Goal: Use online tool/utility: Utilize a website feature to perform a specific function

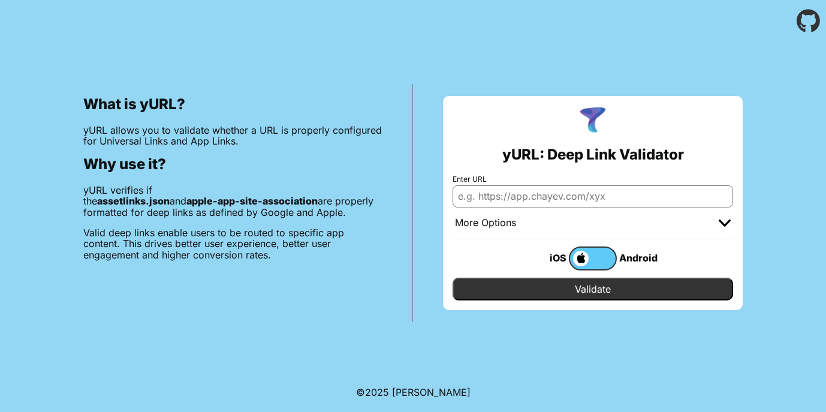
click at [487, 189] on input "Enter URL" at bounding box center [593, 196] width 281 height 22
type input "[DOMAIN_NAME]"
click at [453, 278] on input "Validate" at bounding box center [593, 289] width 281 height 23
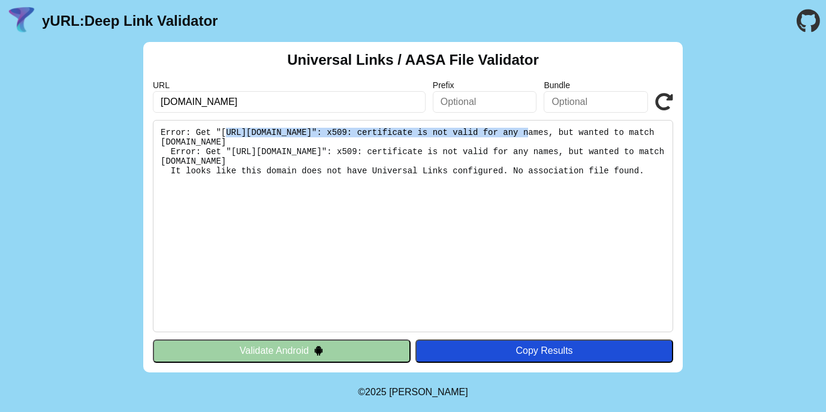
drag, startPoint x: 220, startPoint y: 134, endPoint x: 496, endPoint y: 133, distance: 276.4
click at [496, 133] on pre "Error: Get "https://logiclef.fr/.well-known/apple-app-site-association": x509: …" at bounding box center [413, 226] width 520 height 212
click at [338, 136] on pre "Error: Get "https://logiclef.fr/.well-known/apple-app-site-association": x509: …" at bounding box center [413, 226] width 520 height 212
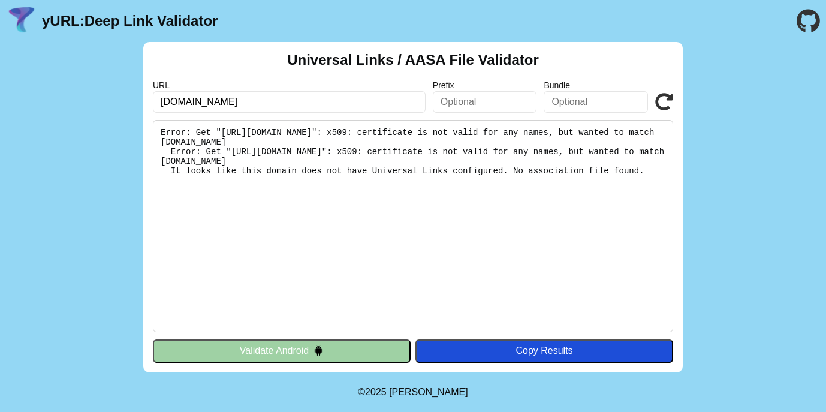
drag, startPoint x: 165, startPoint y: 170, endPoint x: 388, endPoint y: 167, distance: 223.0
click at [388, 167] on pre "Error: Get "https://logiclef.fr/.well-known/apple-app-site-association": x509: …" at bounding box center [413, 226] width 520 height 212
drag, startPoint x: 607, startPoint y: 174, endPoint x: 162, endPoint y: 124, distance: 447.0
click at [162, 124] on pre "Error: Get "https://logiclef.fr/.well-known/apple-app-site-association": x509: …" at bounding box center [413, 226] width 520 height 212
copy pre "Error: Get "[URL][DOMAIN_NAME]": x509: certificate is not valid for any names, …"
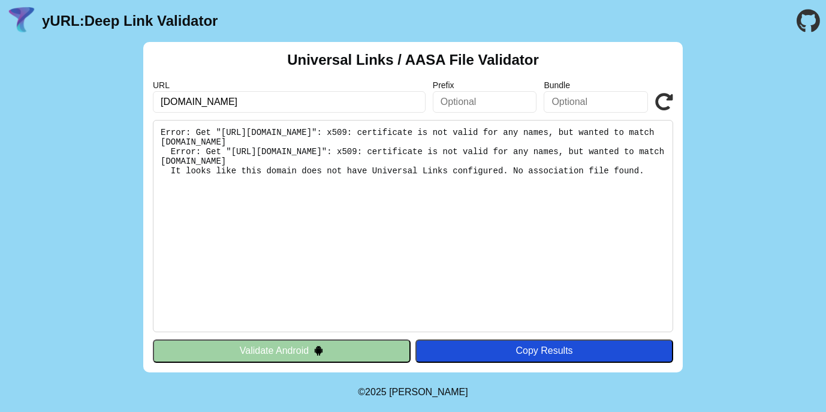
copy pre "Error: Get "[URL][DOMAIN_NAME]": x509: certificate is not valid for any names, …"
click at [236, 97] on input "[DOMAIN_NAME]" at bounding box center [289, 102] width 273 height 22
click at [491, 101] on input "text" at bounding box center [485, 102] width 104 height 22
paste input "C28862RC4L"
type input "C28862RC4L"
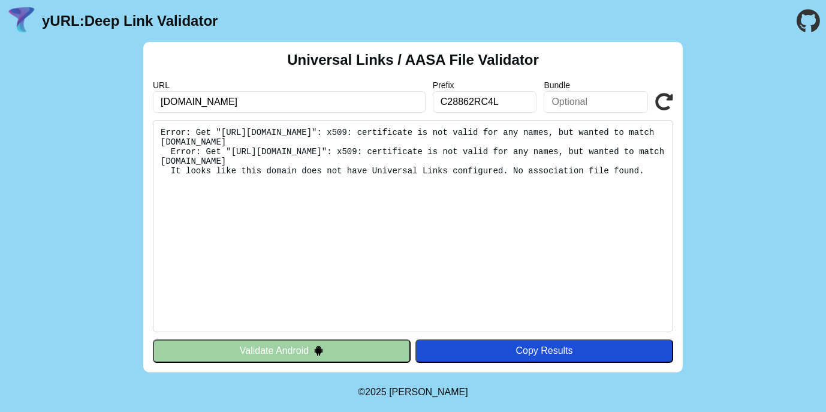
click at [607, 103] on input "text" at bounding box center [596, 102] width 104 height 22
paste input "org.francegenetiqueelevage.logiclef"
type input "org.francegenetiqueelevage.logiclef"
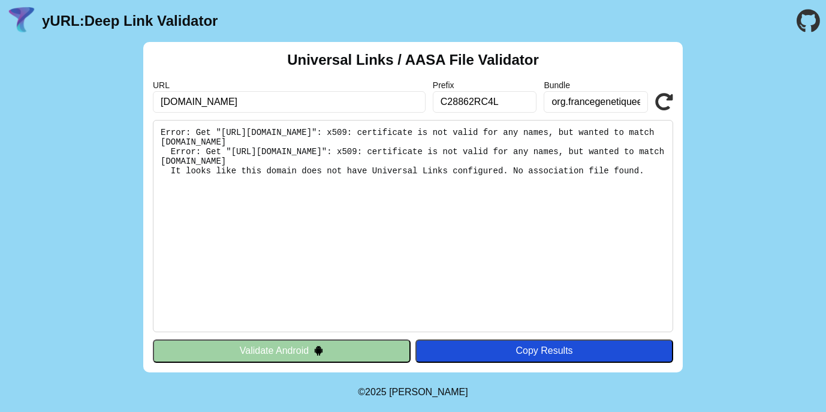
click at [667, 103] on icon at bounding box center [664, 102] width 18 height 18
click at [336, 352] on button "Validate Android" at bounding box center [282, 350] width 258 height 23
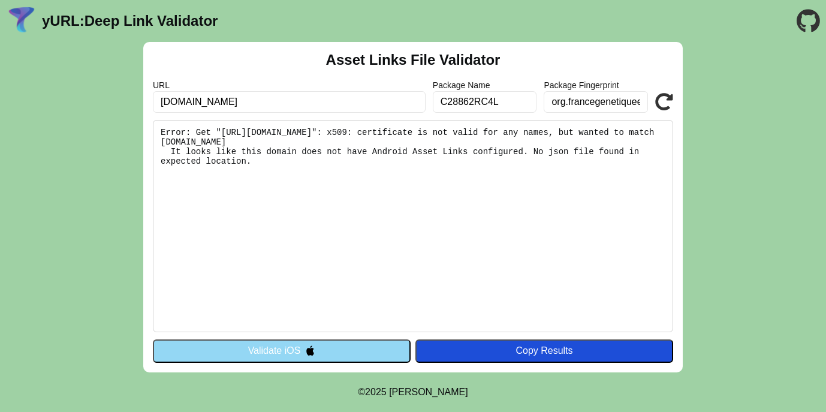
drag, startPoint x: 225, startPoint y: 163, endPoint x: 155, endPoint y: 122, distance: 81.4
click at [155, 122] on pre "Error: Get "[URL][DOMAIN_NAME]": x509: certificate is not valid for any names, …" at bounding box center [413, 226] width 520 height 212
click at [384, 132] on pre "Error: Get "[URL][DOMAIN_NAME]": x509: certificate is not valid for any names, …" at bounding box center [413, 226] width 520 height 212
click at [384, 132] on pre "Error: Get "https://logiclef.fr/.well-known/assetlinks.json": x509: certificate…" at bounding box center [413, 226] width 520 height 212
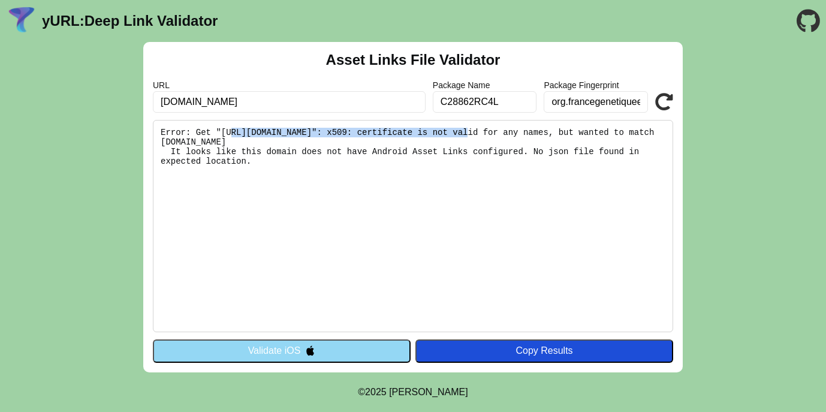
drag, startPoint x: 227, startPoint y: 132, endPoint x: 441, endPoint y: 129, distance: 214.7
click at [441, 129] on pre "Error: Get "https://logiclef.fr/.well-known/assetlinks.json": x509: certificate…" at bounding box center [413, 226] width 520 height 212
copy pre "https://logiclef.fr/.well-known/assetlinks.json"
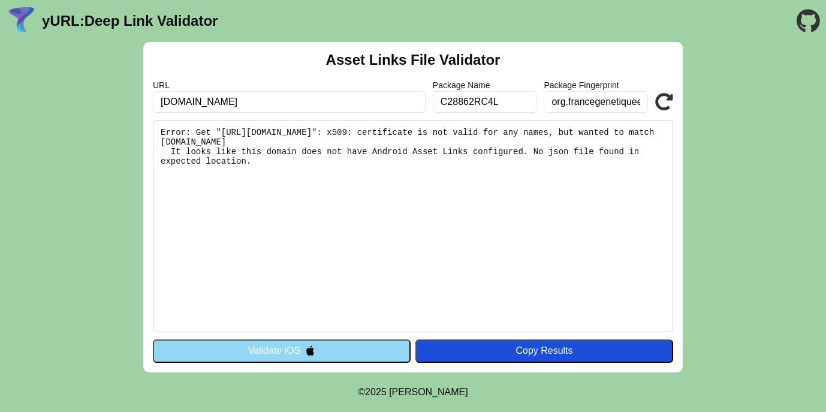
click at [413, 138] on pre "Error: Get "https://logiclef.fr/.well-known/assetlinks.json": x509: certificate…" at bounding box center [413, 226] width 520 height 212
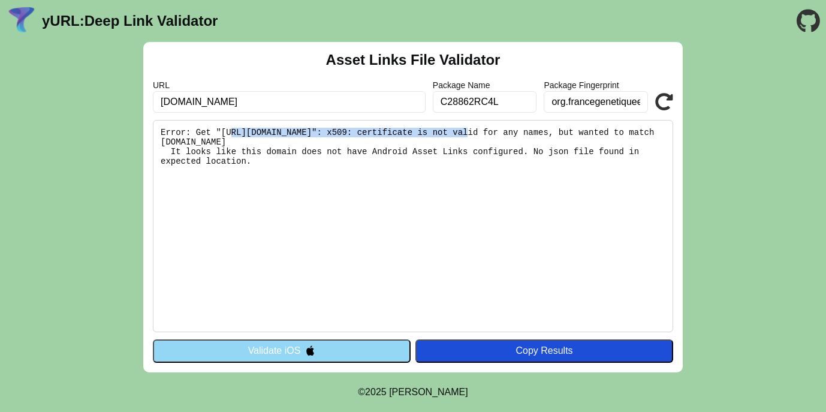
drag, startPoint x: 442, startPoint y: 132, endPoint x: 224, endPoint y: 132, distance: 217.6
click at [224, 132] on pre "Error: Get "https://logiclef.fr/.well-known/assetlinks.json": x509: certificate…" at bounding box center [413, 226] width 520 height 212
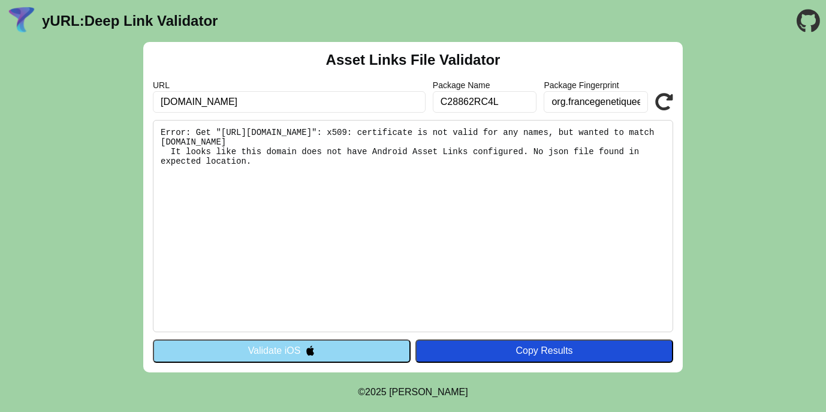
click at [424, 143] on pre "Error: Get "https://logiclef.fr/.well-known/assetlinks.json": x509: certificate…" at bounding box center [413, 226] width 520 height 212
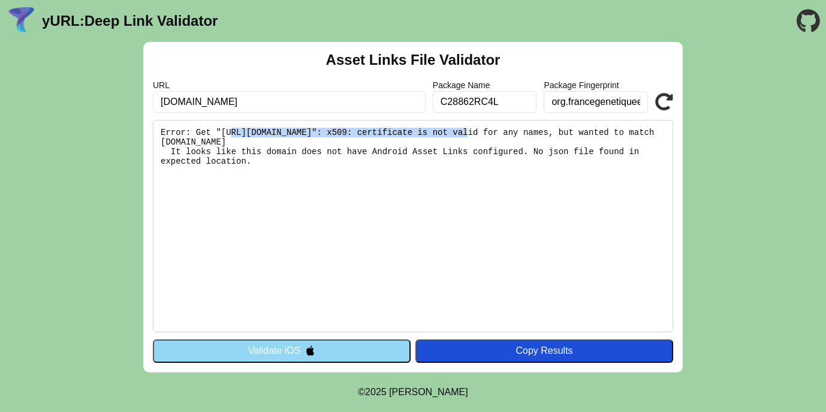
drag, startPoint x: 443, startPoint y: 134, endPoint x: 224, endPoint y: 129, distance: 218.9
click at [224, 129] on pre "Error: Get "https://logiclef.fr/.well-known/assetlinks.json": x509: certificate…" at bounding box center [413, 226] width 520 height 212
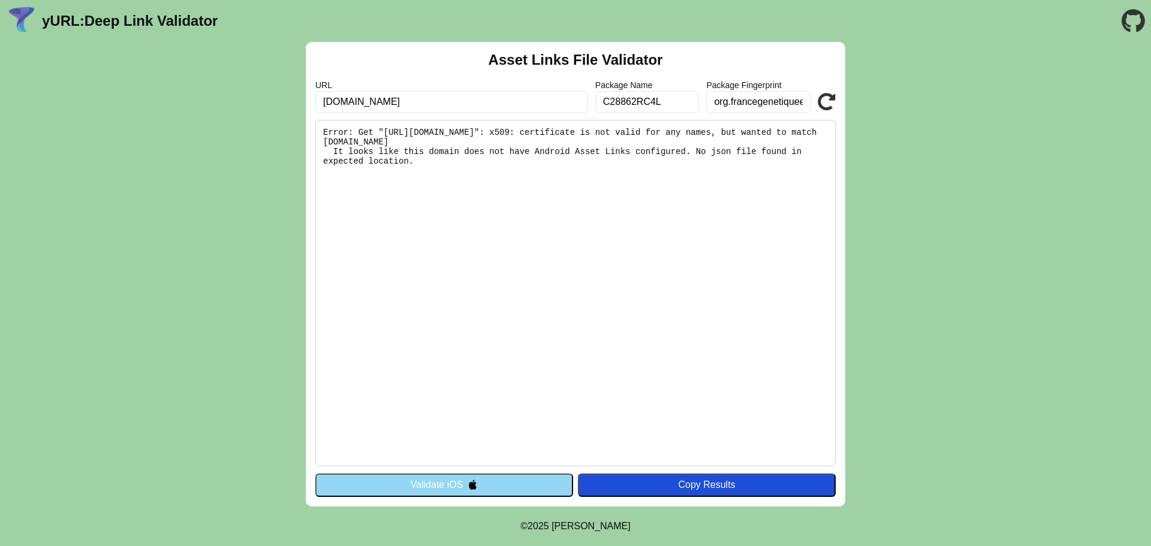
click at [356, 101] on input "[DOMAIN_NAME]" at bounding box center [451, 102] width 273 height 22
type input "https://logiclef.fr"
click at [457, 411] on button "Validate iOS" at bounding box center [444, 485] width 258 height 23
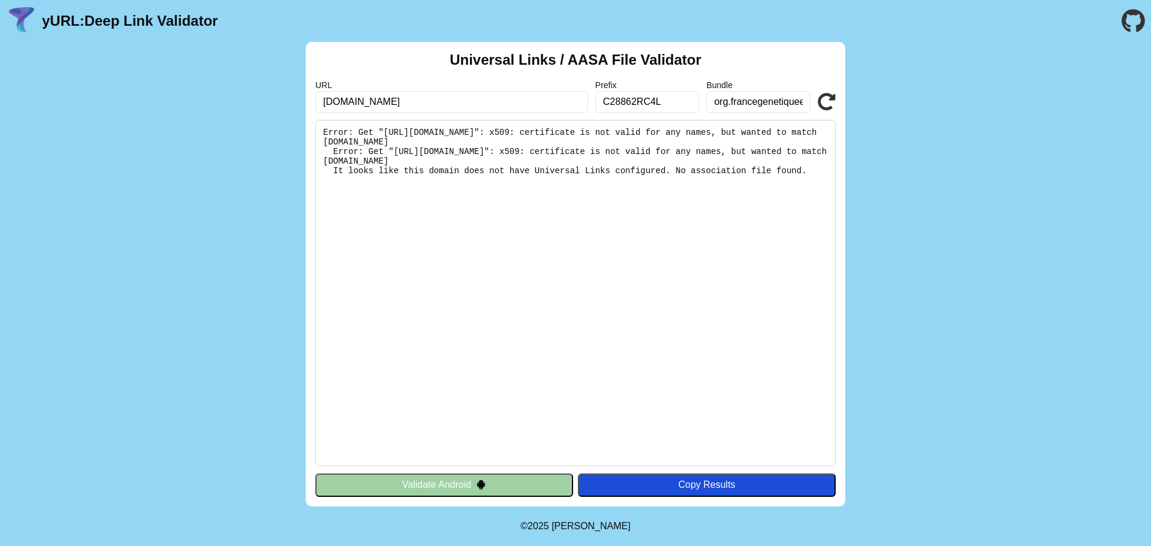
drag, startPoint x: 372, startPoint y: 105, endPoint x: 297, endPoint y: 104, distance: 74.4
click at [297, 104] on div "Universal Links / AASA File Validator URL logiclef.fr Prefix C28862RC4L Bundle …" at bounding box center [575, 274] width 1151 height 465
paste input "https://"
type input "https://logiclef.fr"
click at [828, 104] on icon at bounding box center [827, 102] width 18 height 18
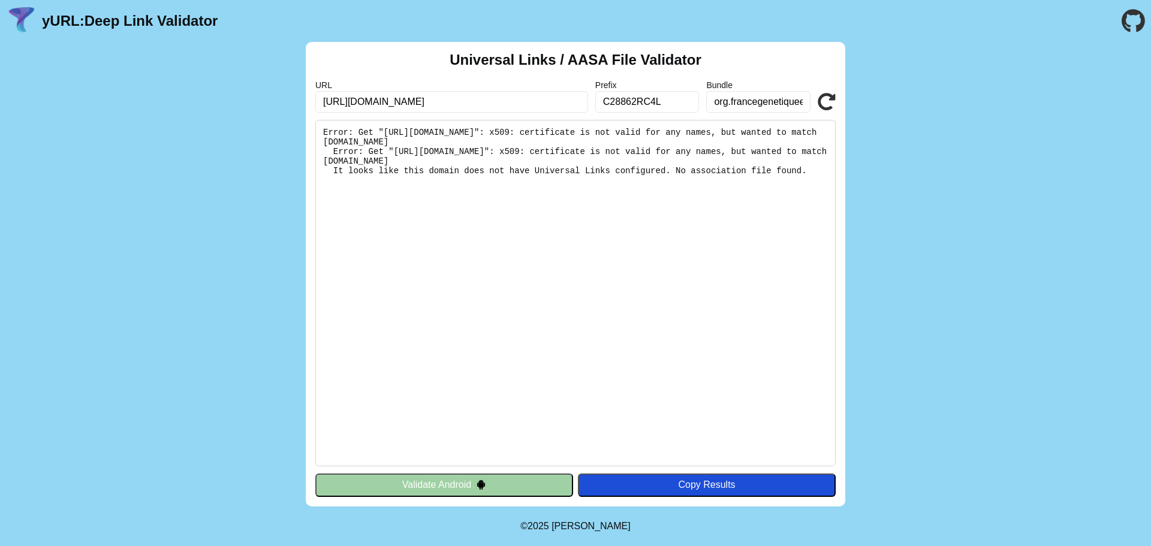
click at [352, 103] on input "[URL][DOMAIN_NAME]" at bounding box center [451, 102] width 273 height 22
type input "https://www.logiclef.fr"
click at [822, 101] on icon at bounding box center [827, 102] width 18 height 18
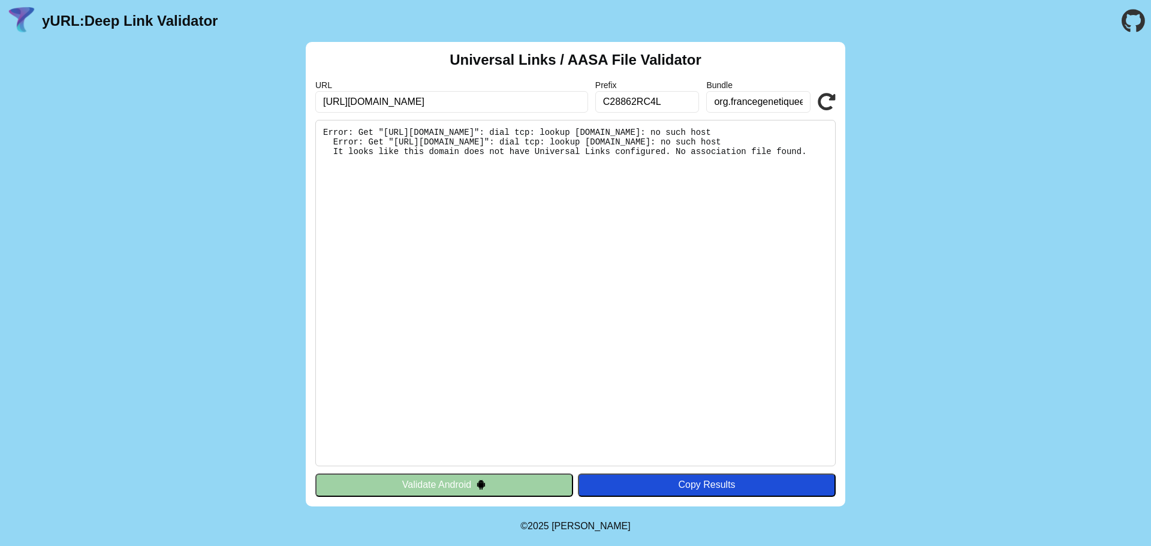
click at [366, 101] on input "[URL][DOMAIN_NAME]" at bounding box center [451, 102] width 273 height 22
click at [362, 100] on input "https://www.logiclef.fr" at bounding box center [451, 102] width 273 height 22
type input "[URL][DOMAIN_NAME]"
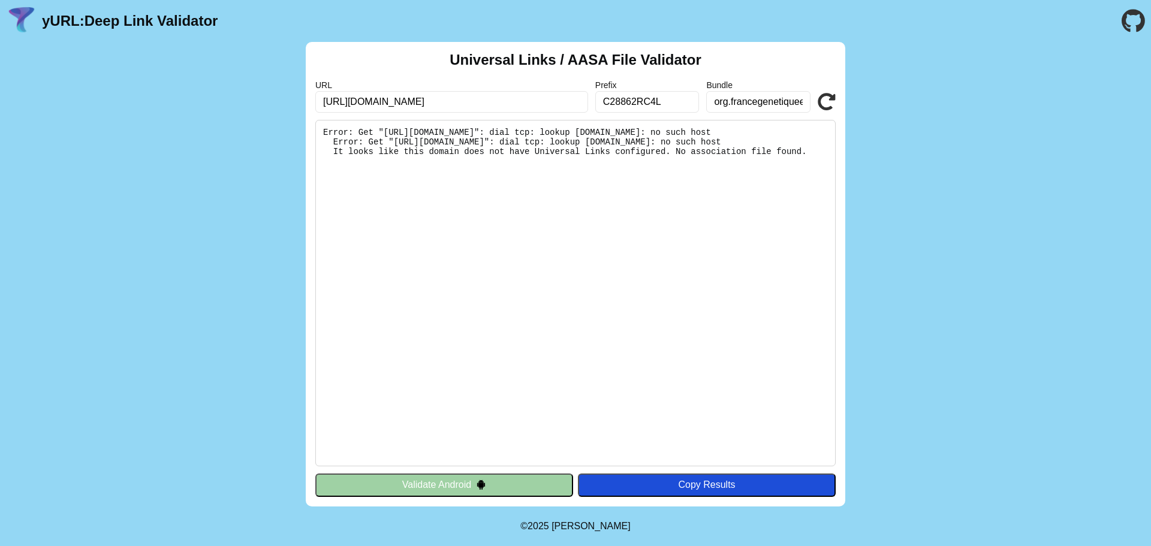
click at [830, 104] on icon at bounding box center [827, 102] width 18 height 18
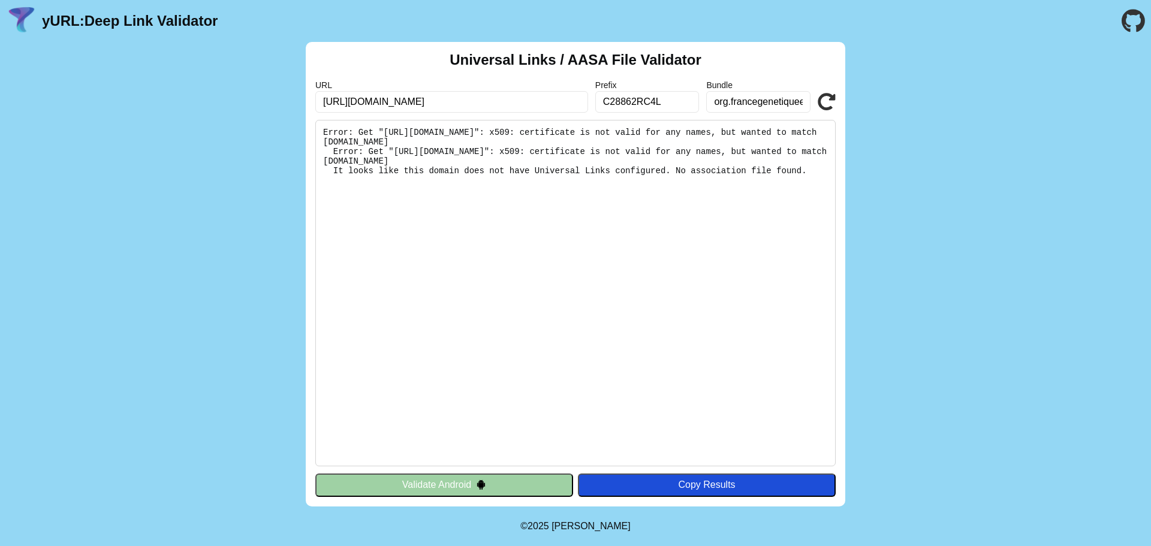
click at [421, 101] on input "[URL][DOMAIN_NAME]" at bounding box center [451, 102] width 273 height 22
click at [634, 110] on input "C28862RC4L" at bounding box center [647, 102] width 104 height 22
click at [746, 98] on input "org.francegenetiqueelevage.logiclef" at bounding box center [758, 102] width 104 height 22
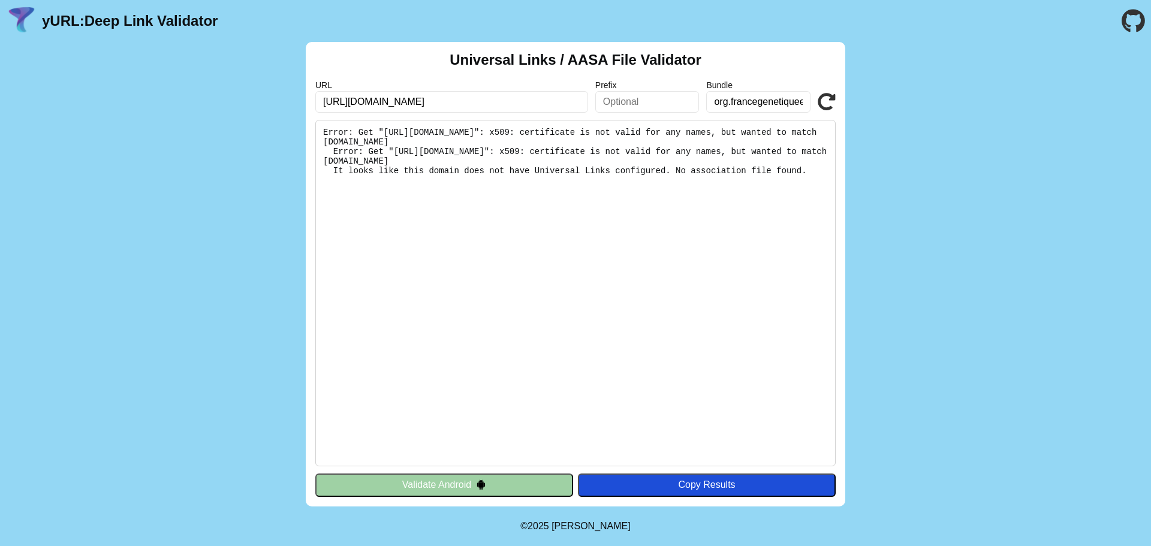
click at [746, 98] on input "org.francegenetiqueelevage.logiclef" at bounding box center [758, 102] width 104 height 22
drag, startPoint x: 352, startPoint y: 104, endPoint x: 733, endPoint y: 122, distance: 381.7
click at [733, 122] on div "Universal Links / AASA File Validator URL [URL][DOMAIN_NAME] Prefix Bundle Vali…" at bounding box center [576, 274] width 540 height 465
type input "[URL][DOMAIN_NAME]"
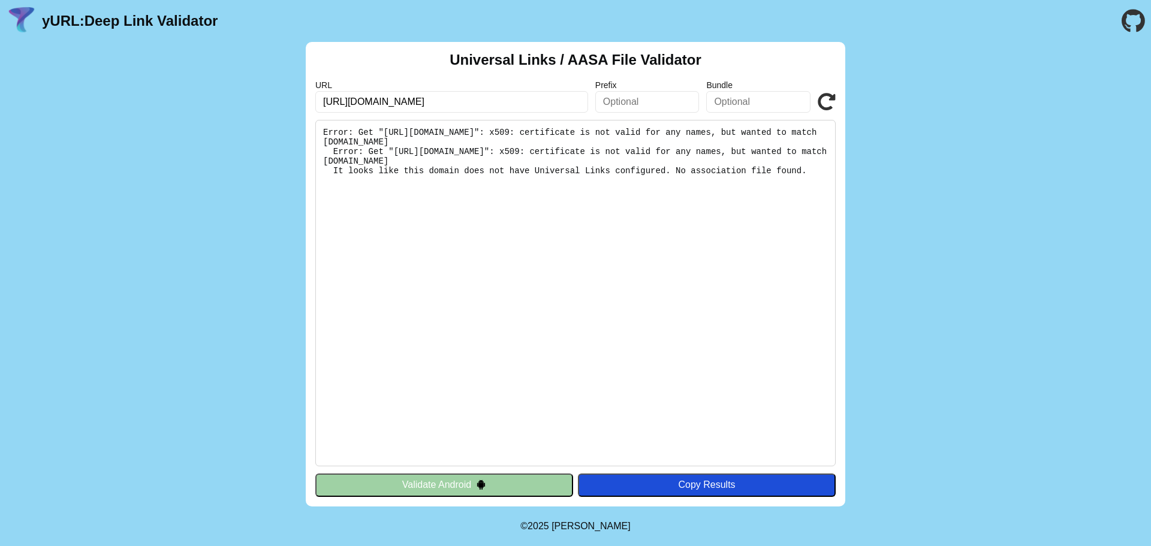
click at [824, 100] on icon at bounding box center [827, 102] width 18 height 18
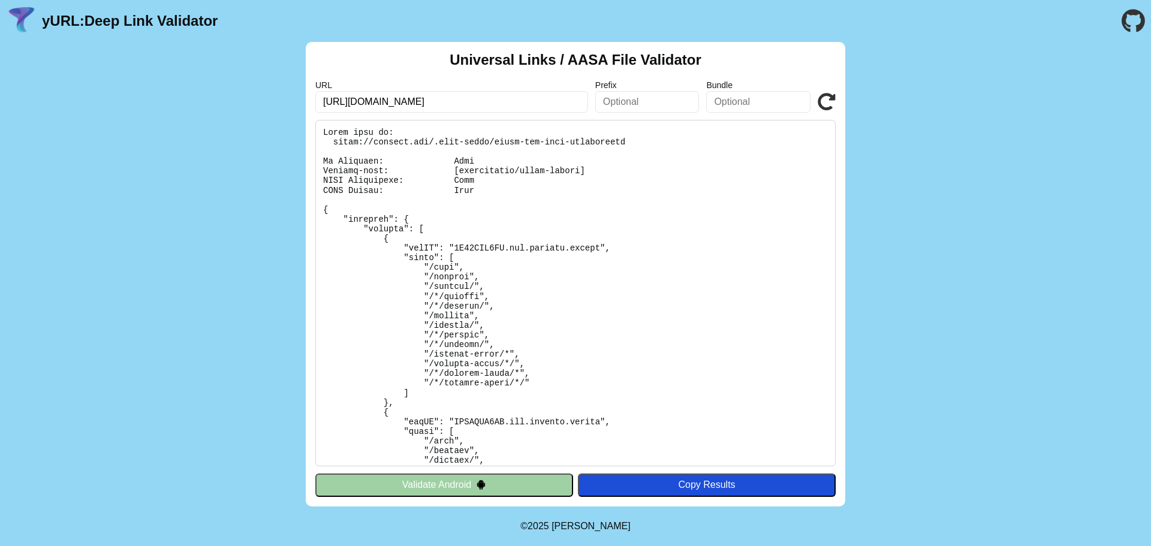
drag, startPoint x: 408, startPoint y: 104, endPoint x: 315, endPoint y: 104, distance: 92.3
click at [315, 104] on input "[URL][DOMAIN_NAME]" at bounding box center [451, 102] width 273 height 22
